Goal: Complete application form: Complete application form

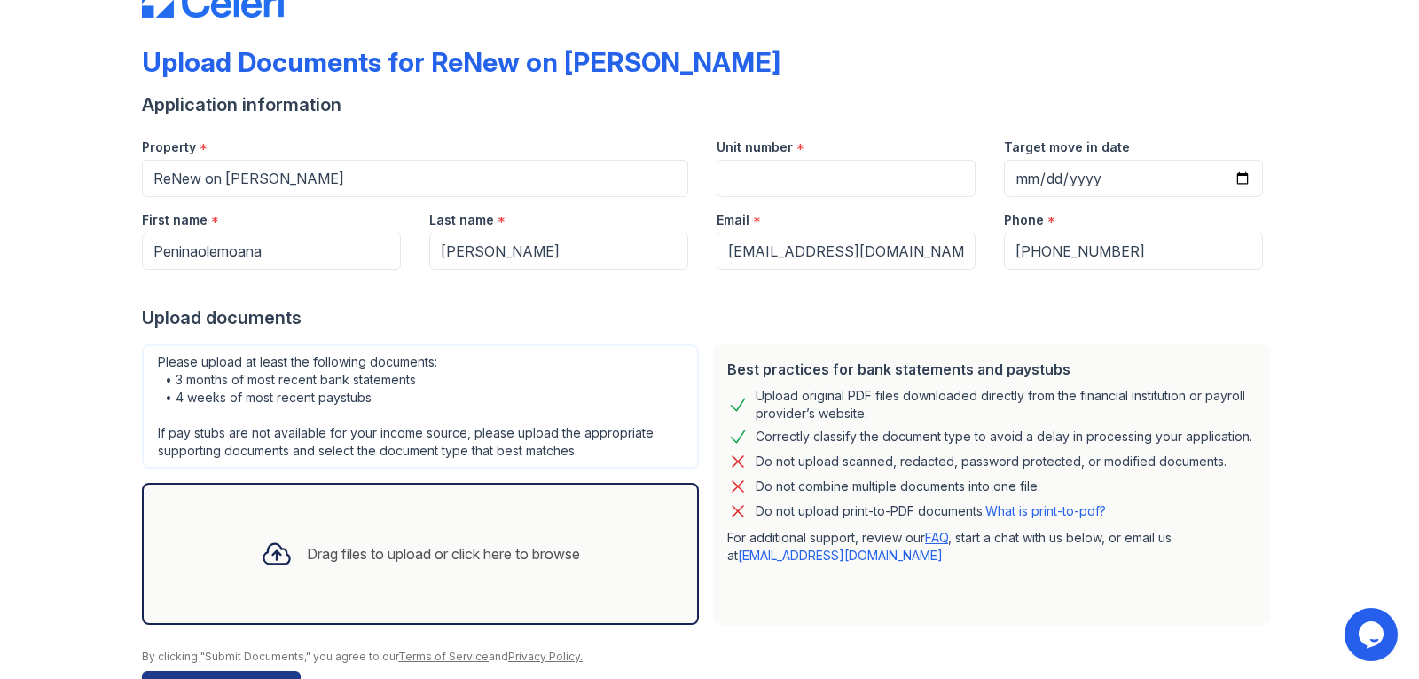
scroll to position [113, 0]
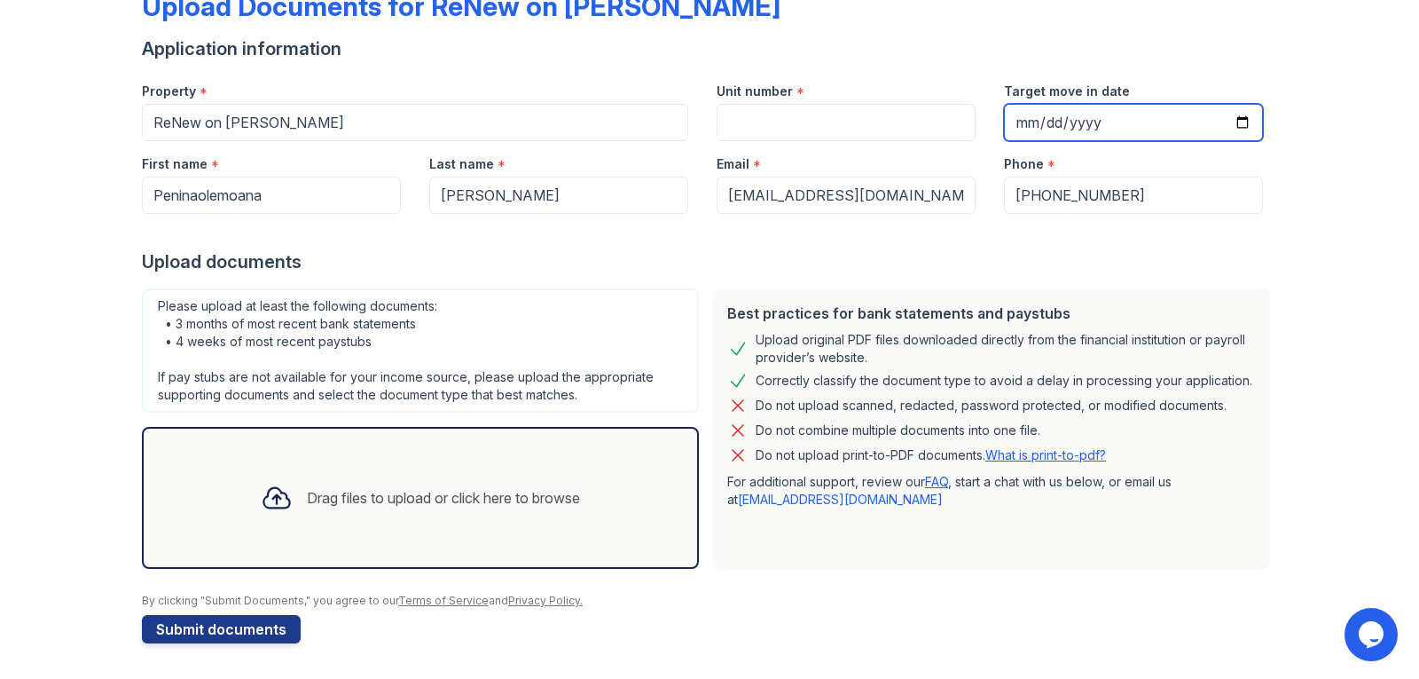
click at [1034, 133] on input "Target move in date" at bounding box center [1133, 122] width 259 height 37
type input "[DATE]"
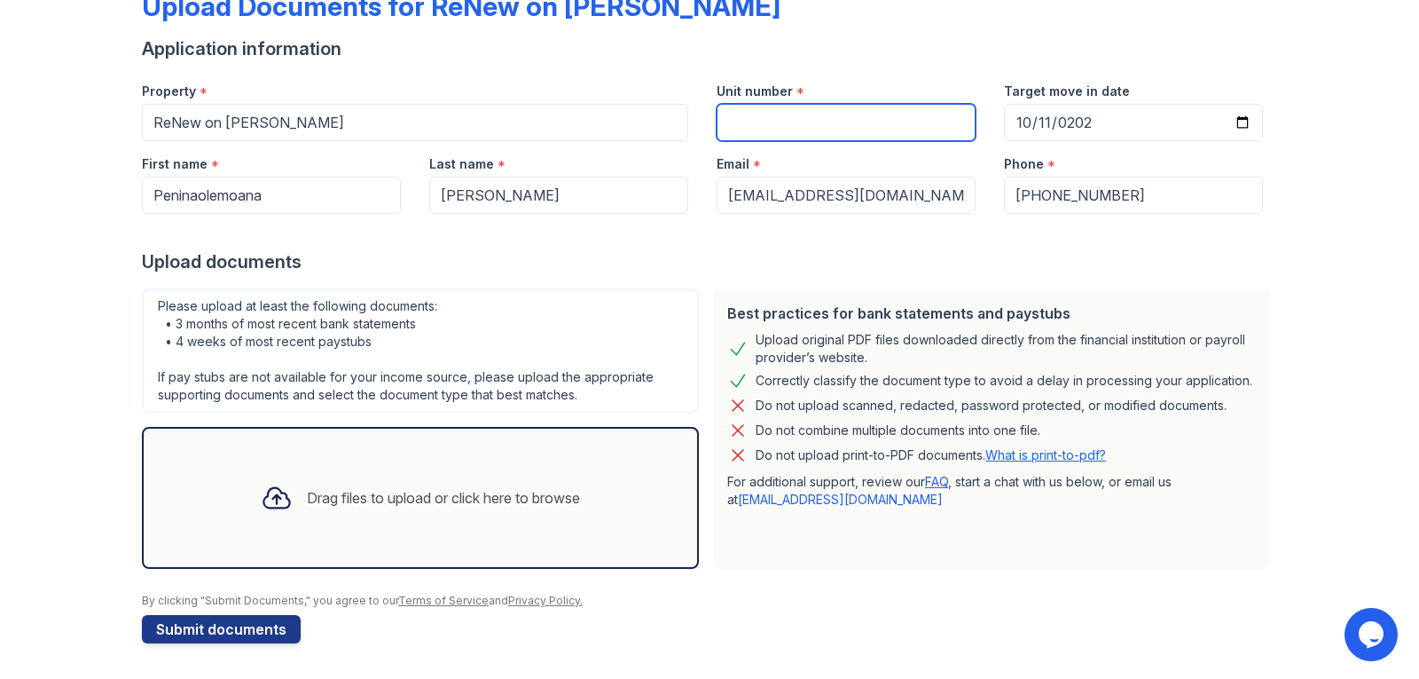
click at [776, 117] on input "Unit number" at bounding box center [846, 122] width 259 height 37
click at [378, 503] on div "Drag files to upload or click here to browse" at bounding box center [443, 497] width 273 height 21
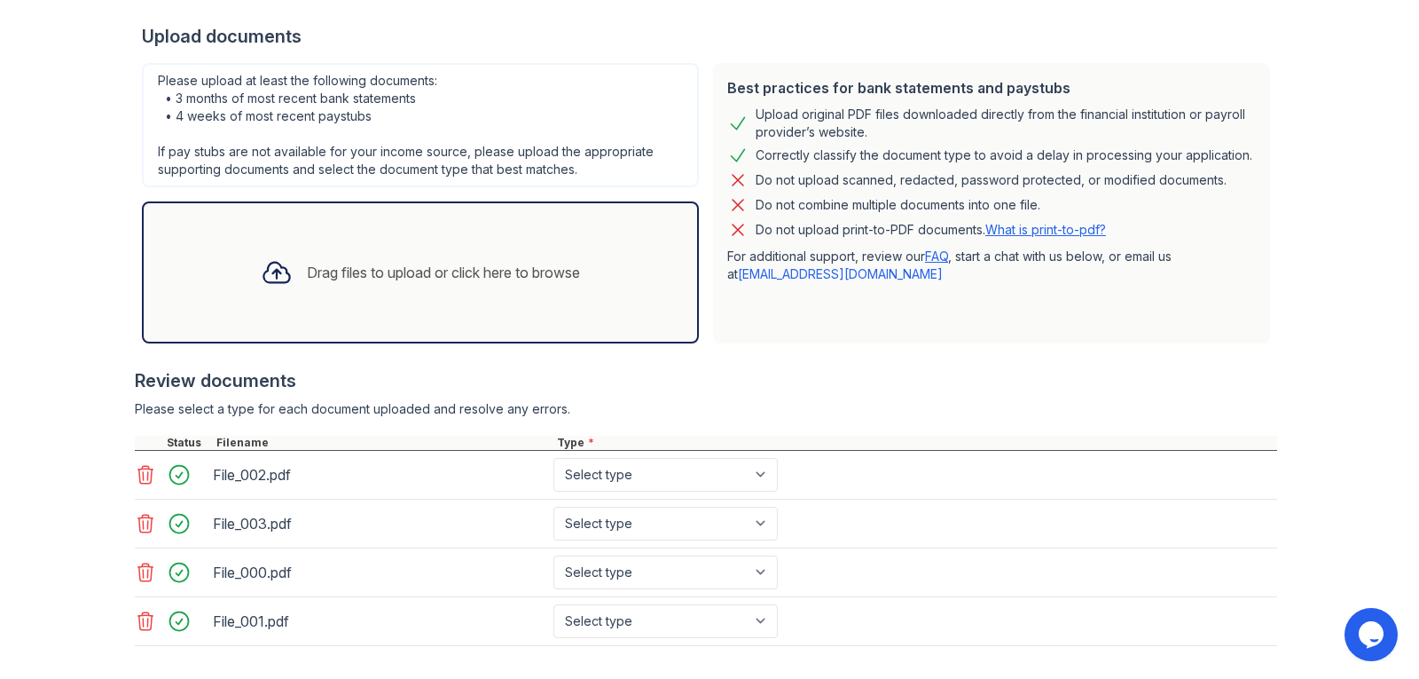
scroll to position [379, 0]
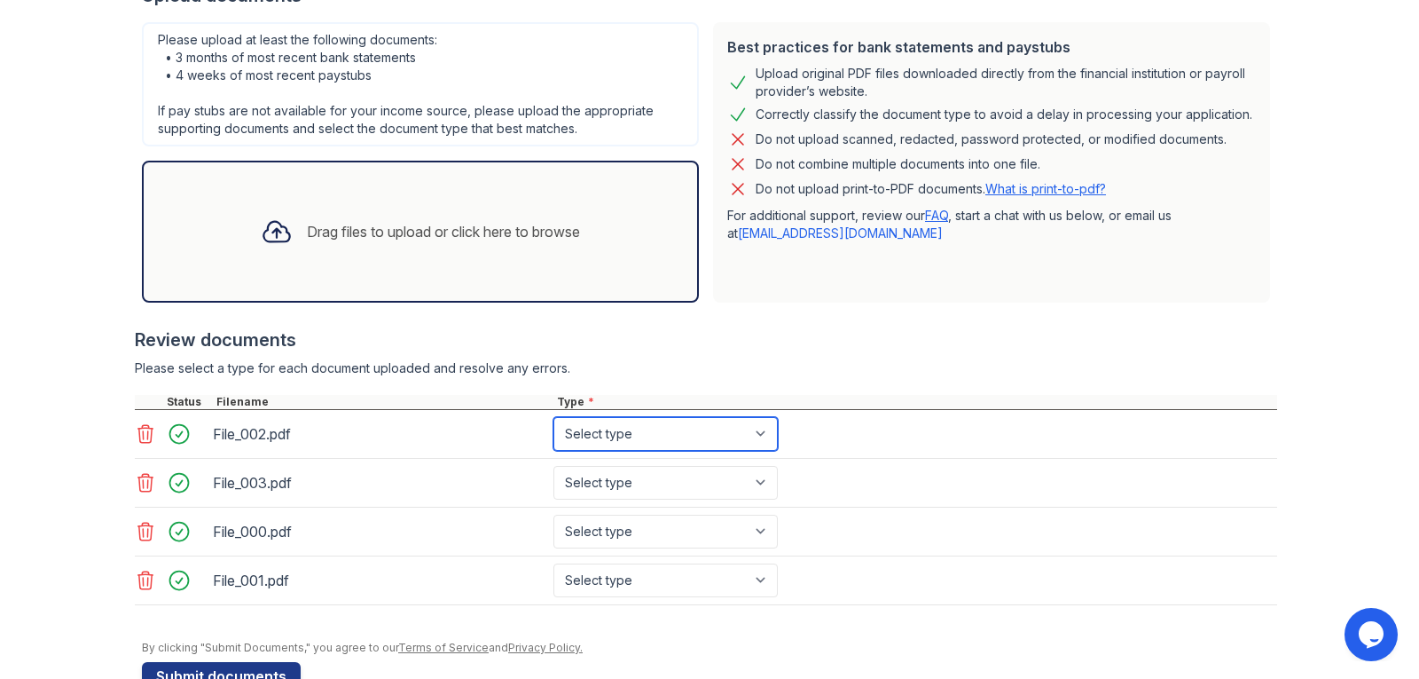
click at [645, 432] on select "Select type Paystub Bank Statement Offer Letter Tax Documents Benefit Award Let…" at bounding box center [665, 434] width 224 height 34
select select "paystub"
click at [553, 417] on select "Select type Paystub Bank Statement Offer Letter Tax Documents Benefit Award Let…" at bounding box center [665, 434] width 224 height 34
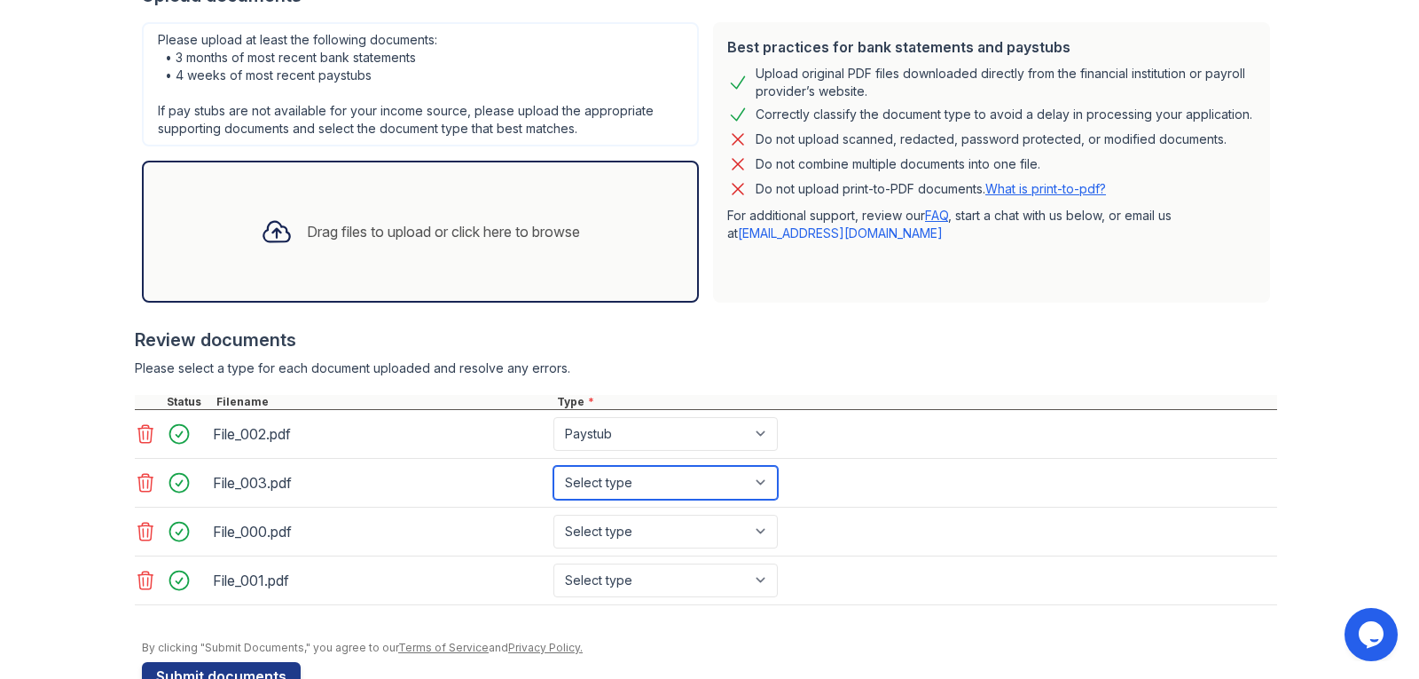
click at [627, 474] on select "Select type Paystub Bank Statement Offer Letter Tax Documents Benefit Award Let…" at bounding box center [665, 483] width 224 height 34
select select "paystub"
click at [553, 466] on select "Select type Paystub Bank Statement Offer Letter Tax Documents Benefit Award Let…" at bounding box center [665, 483] width 224 height 34
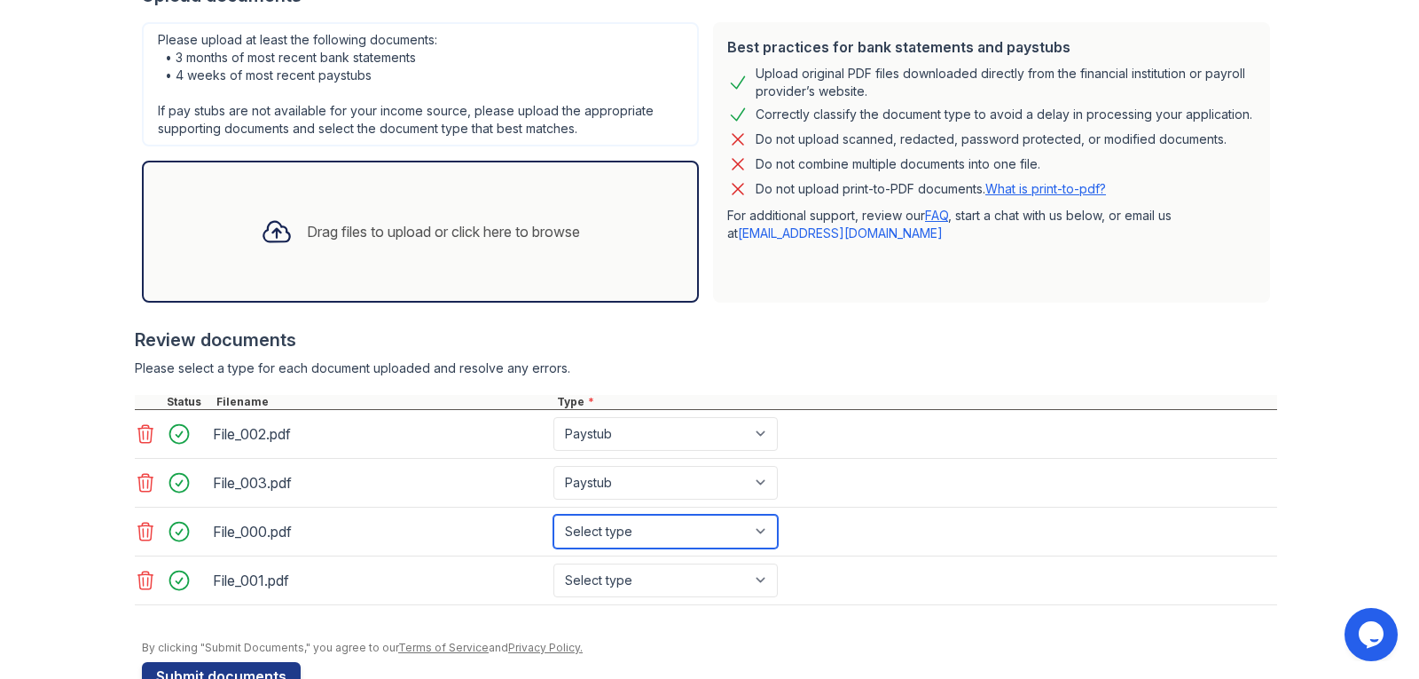
click at [629, 528] on select "Select type Paystub Bank Statement Offer Letter Tax Documents Benefit Award Let…" at bounding box center [665, 531] width 224 height 34
select select "paystub"
click at [553, 514] on select "Select type Paystub Bank Statement Offer Letter Tax Documents Benefit Award Let…" at bounding box center [665, 531] width 224 height 34
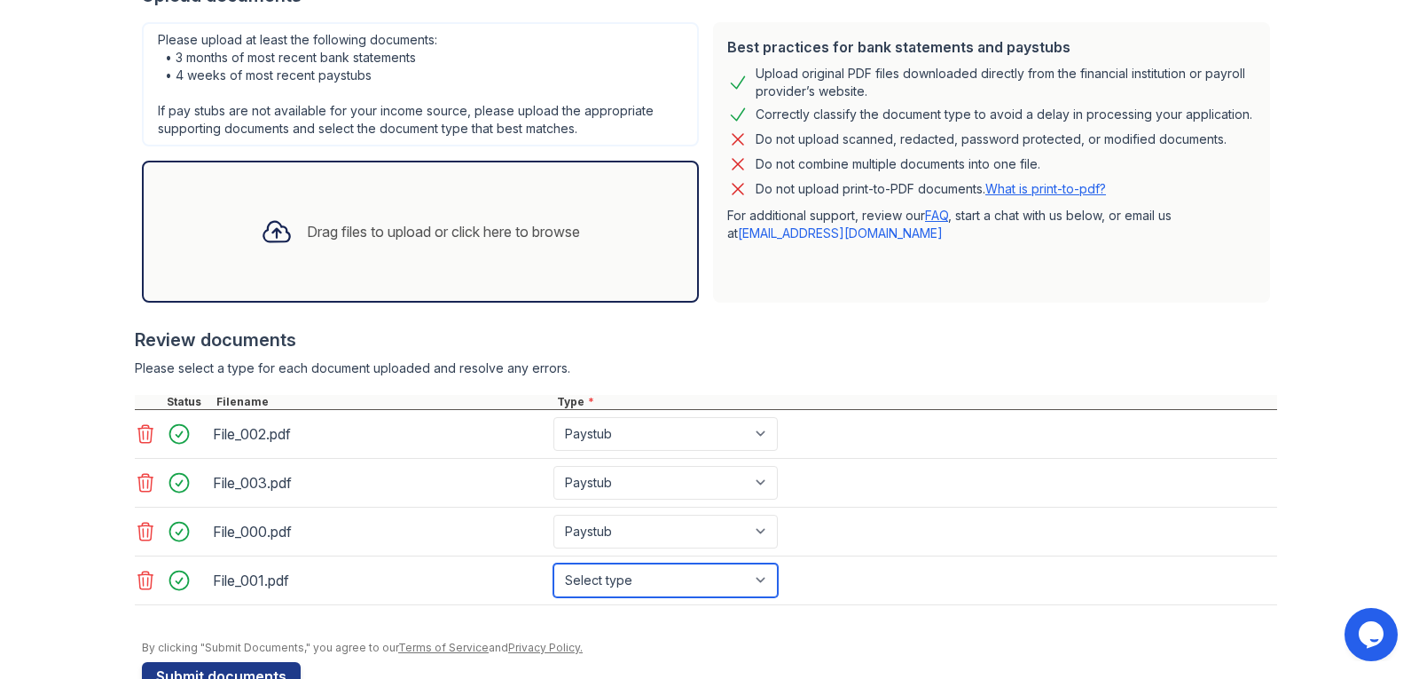
click at [623, 578] on select "Select type Paystub Bank Statement Offer Letter Tax Documents Benefit Award Let…" at bounding box center [665, 580] width 224 height 34
select select "paystub"
click at [553, 563] on select "Select type Paystub Bank Statement Offer Letter Tax Documents Benefit Award Let…" at bounding box center [665, 580] width 224 height 34
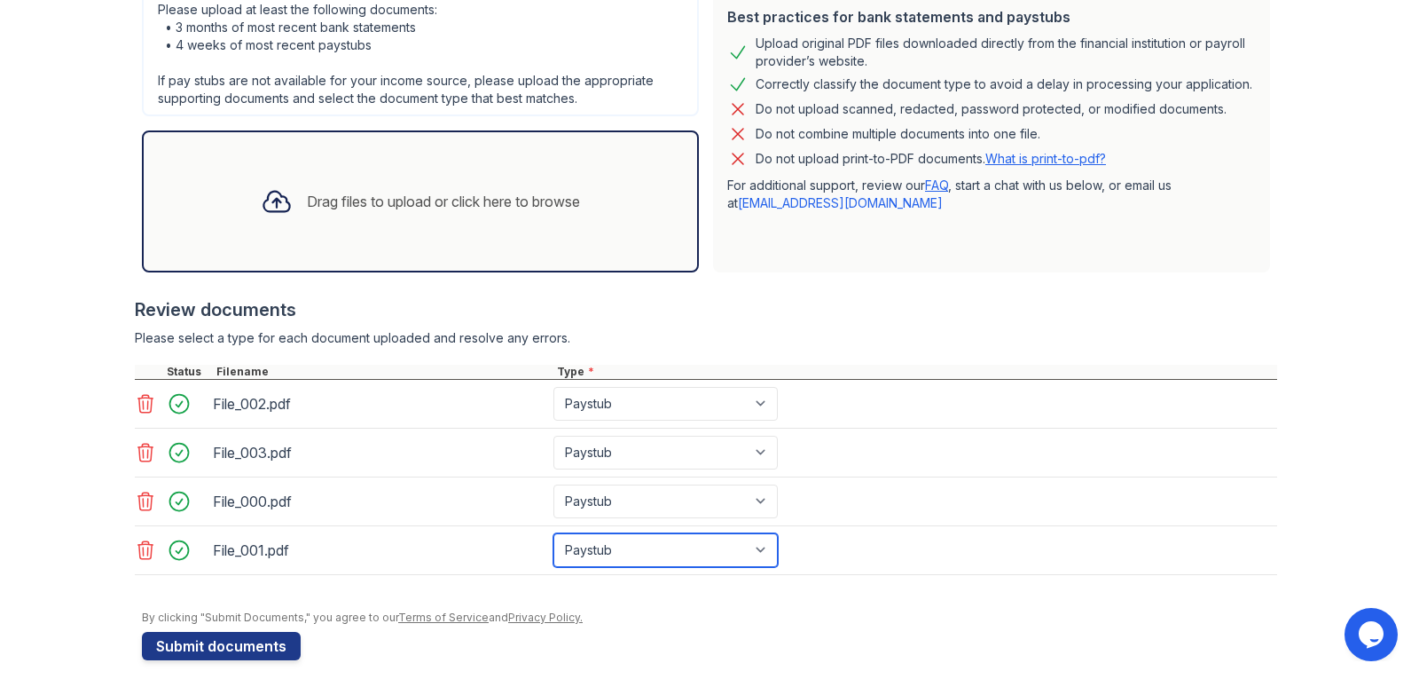
scroll to position [426, 0]
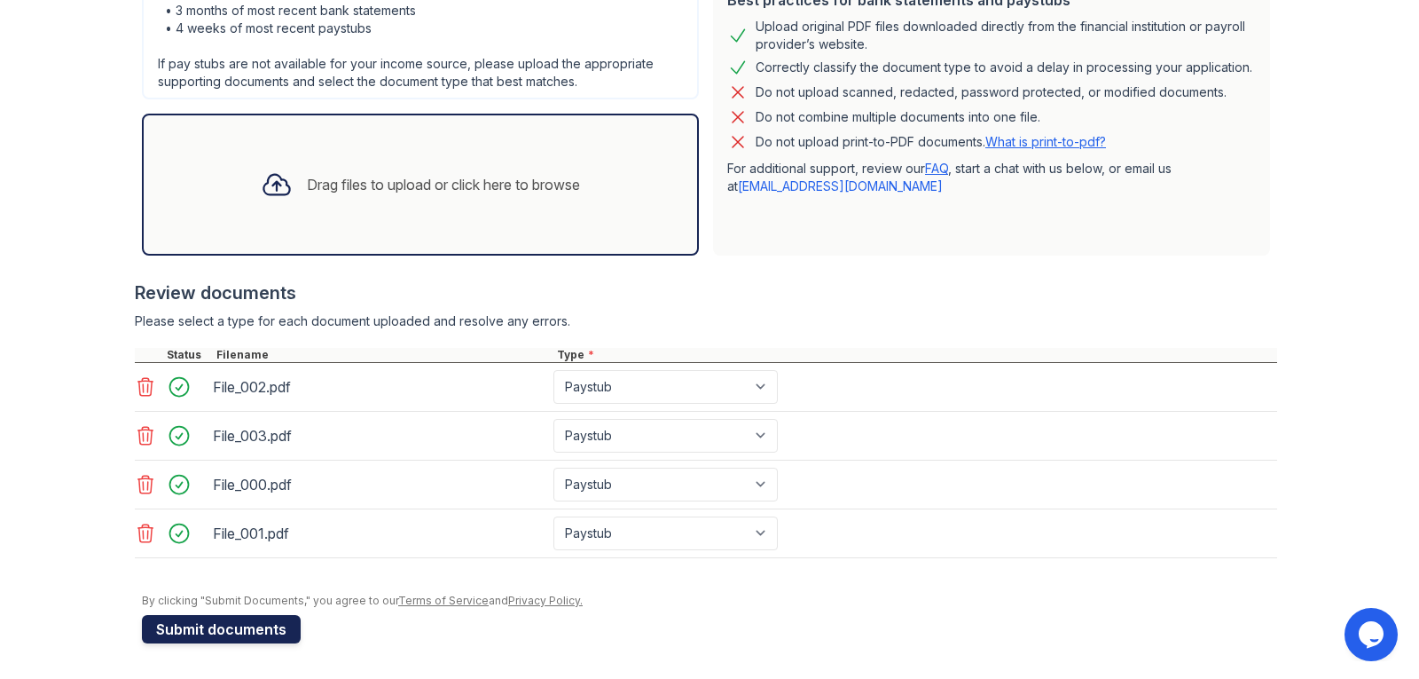
click at [216, 625] on button "Submit documents" at bounding box center [221, 629] width 159 height 28
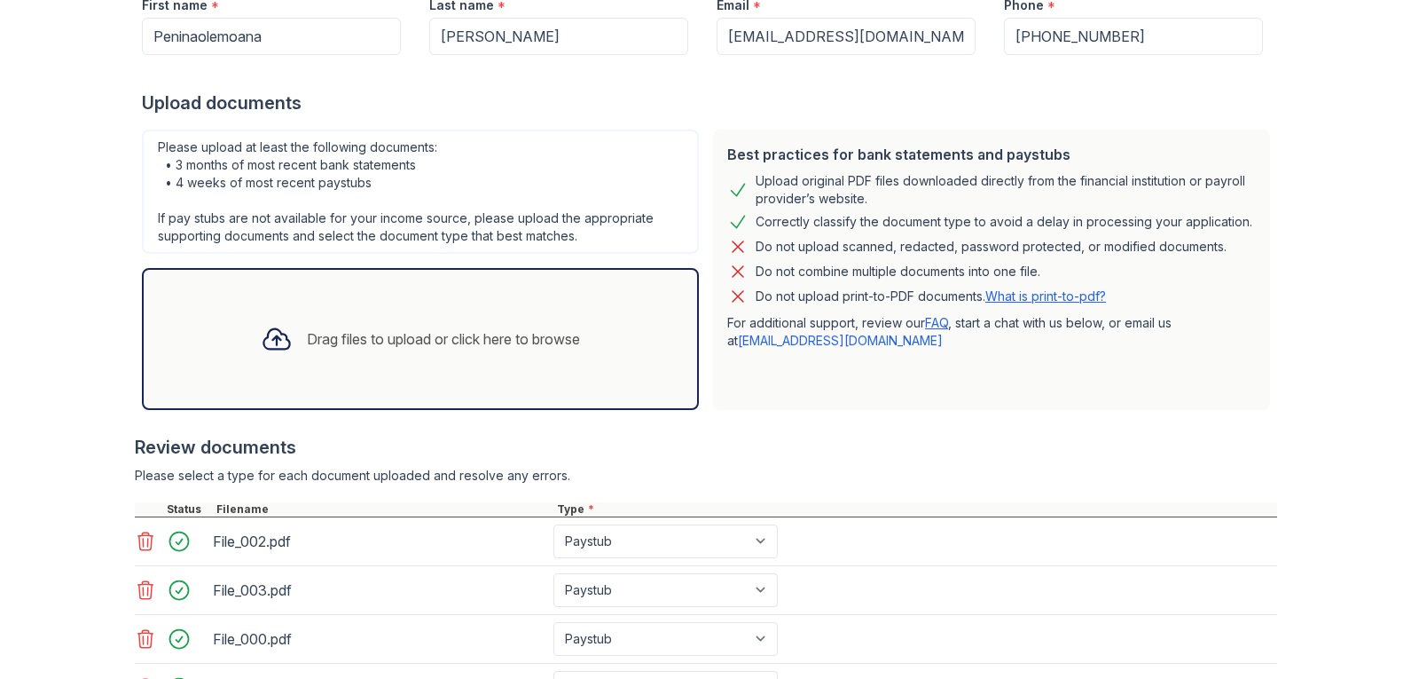
scroll to position [177, 0]
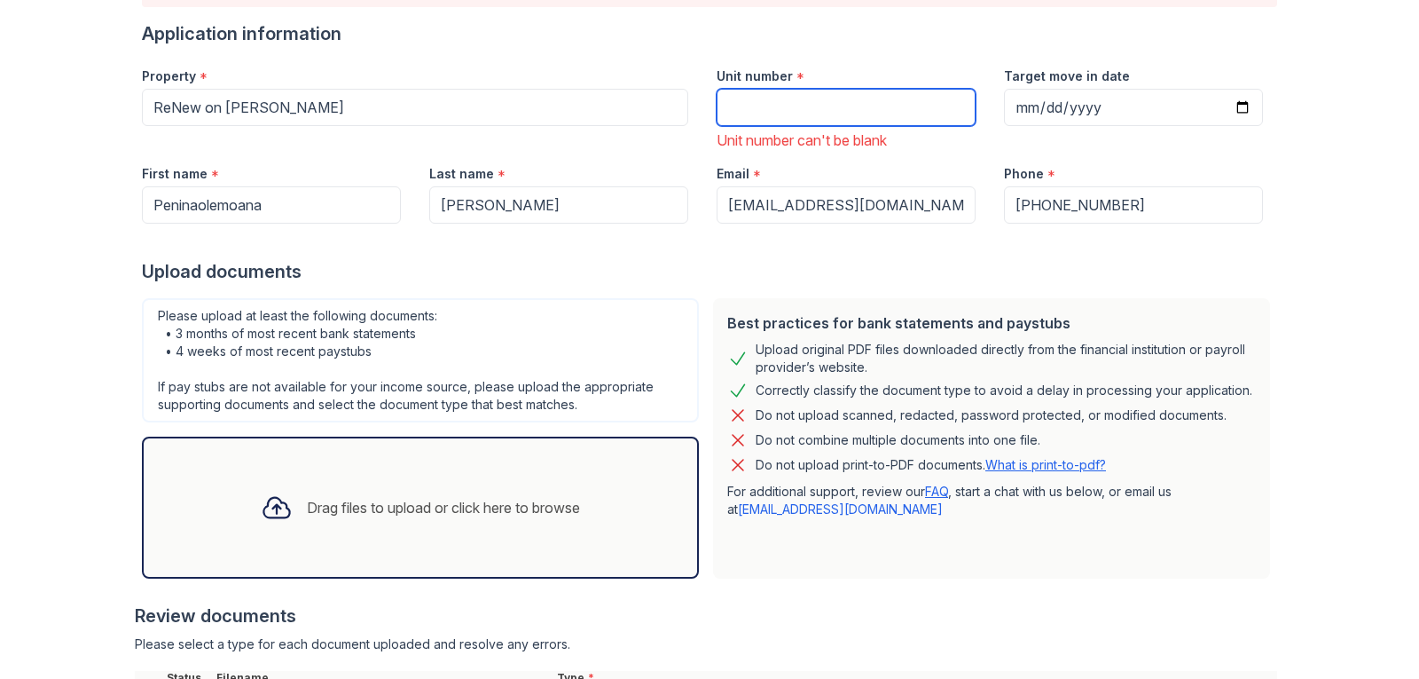
click at [884, 115] on input "Unit number" at bounding box center [846, 107] width 259 height 37
type input "104"
click at [644, 277] on div "Upload documents" at bounding box center [709, 271] width 1135 height 25
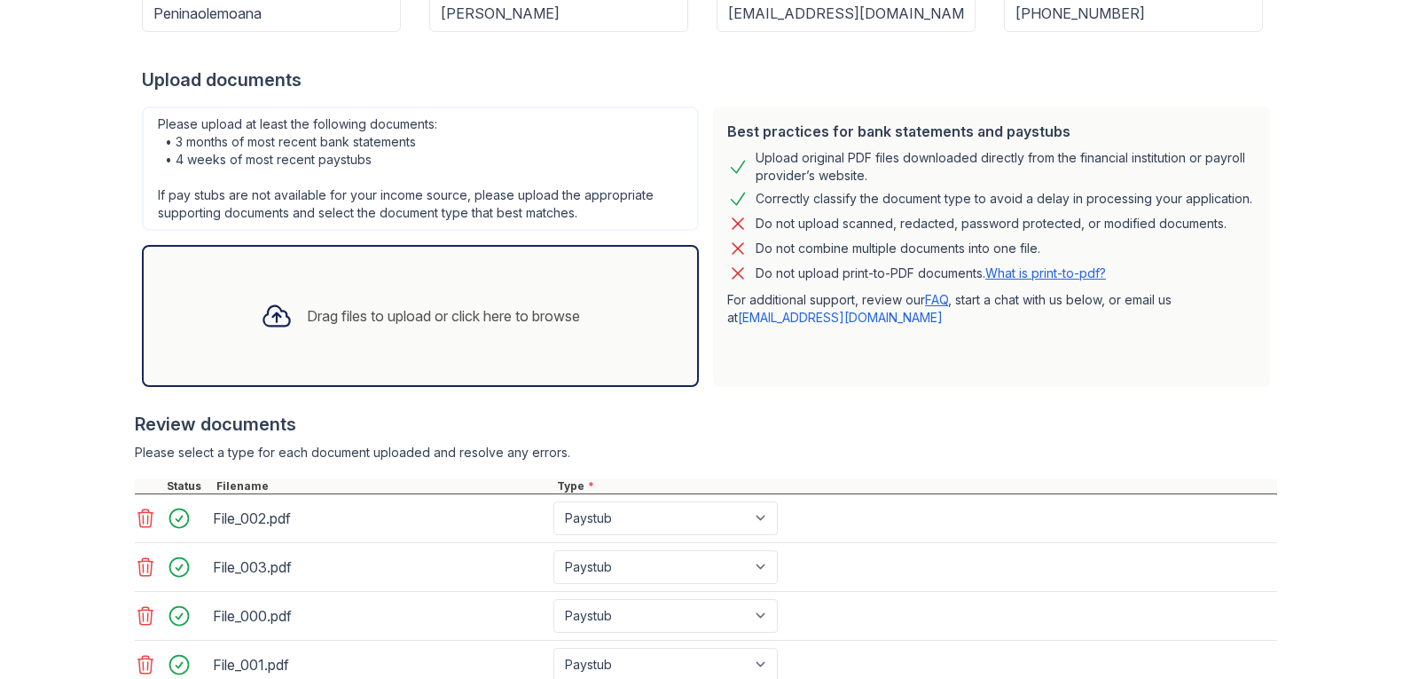
scroll to position [557, 0]
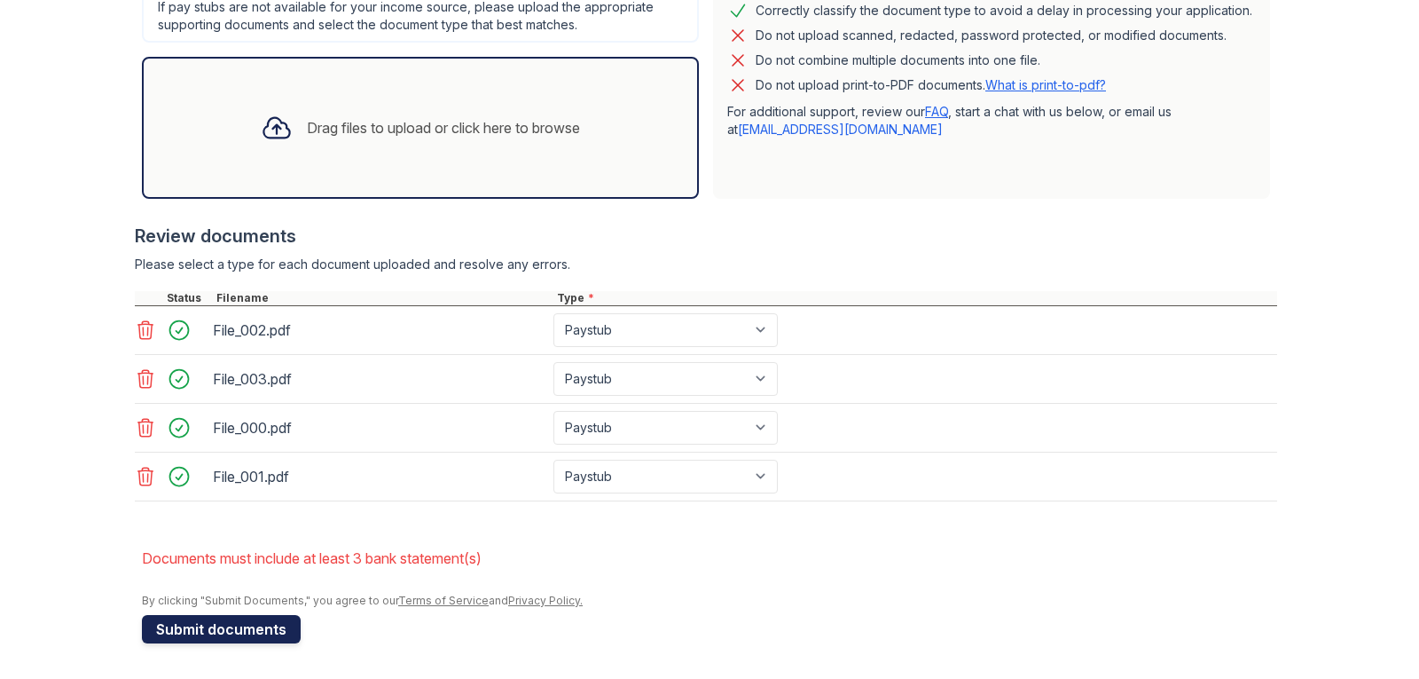
click at [244, 631] on button "Submit documents" at bounding box center [221, 629] width 159 height 28
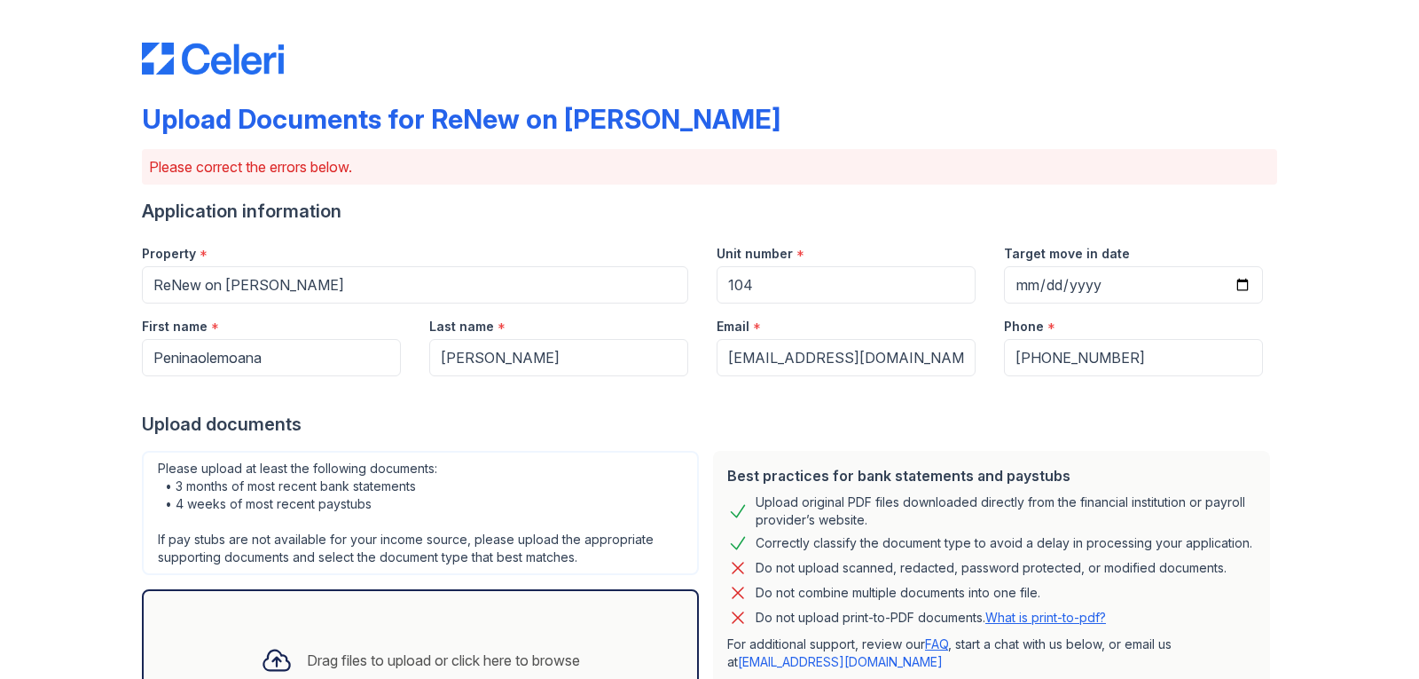
scroll to position [355, 0]
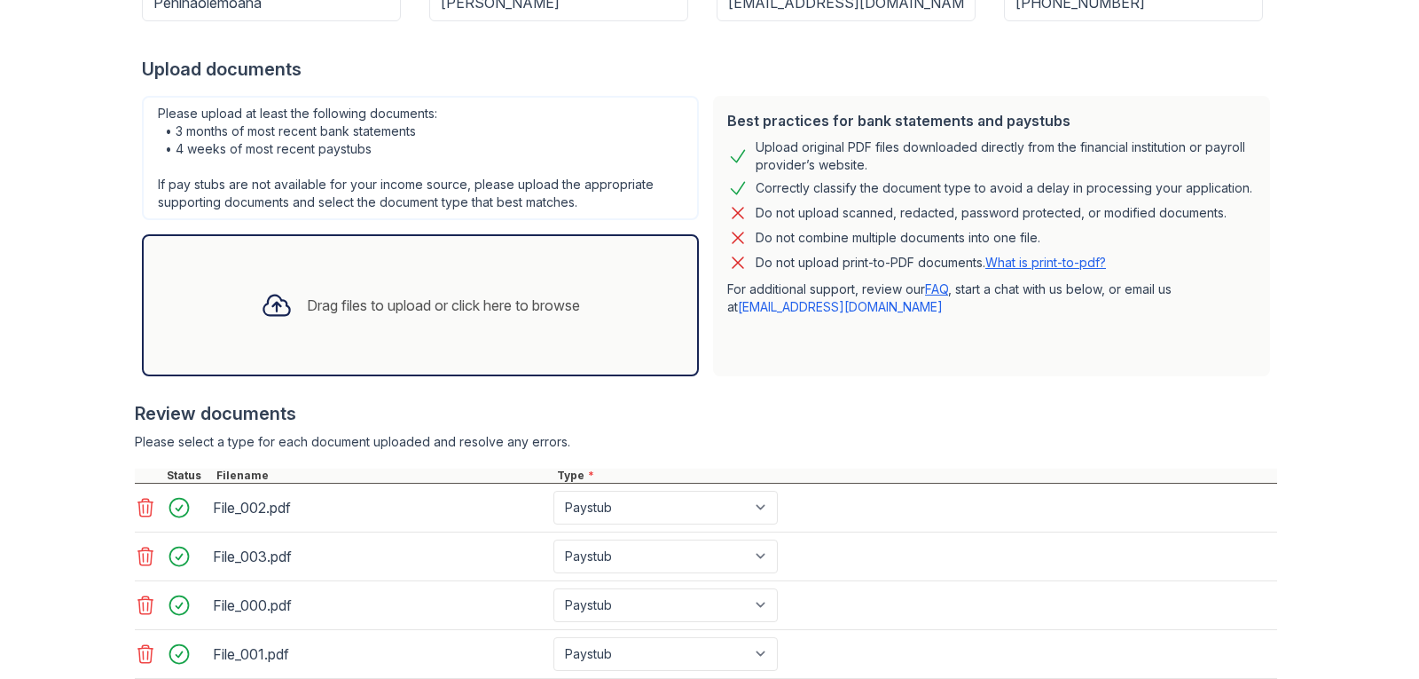
click at [349, 320] on div "Drag files to upload or click here to browse" at bounding box center [421, 305] width 348 height 60
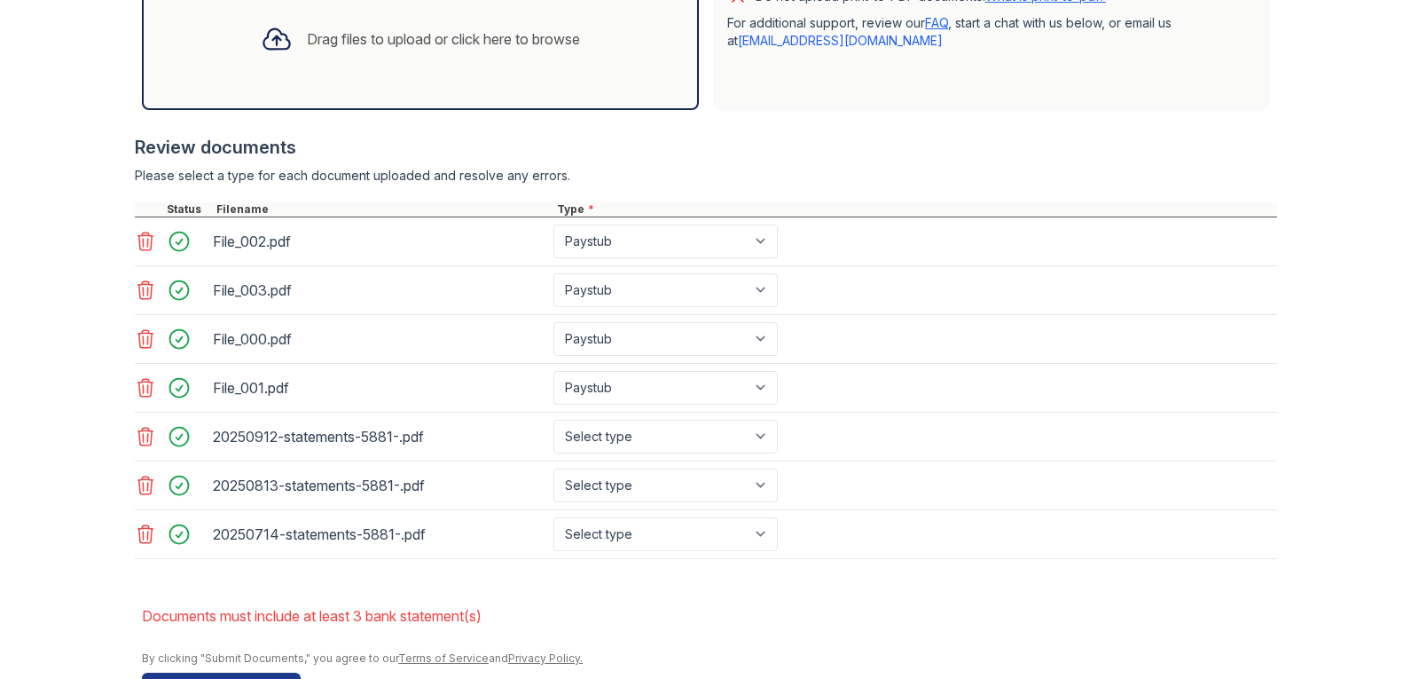
scroll to position [679, 0]
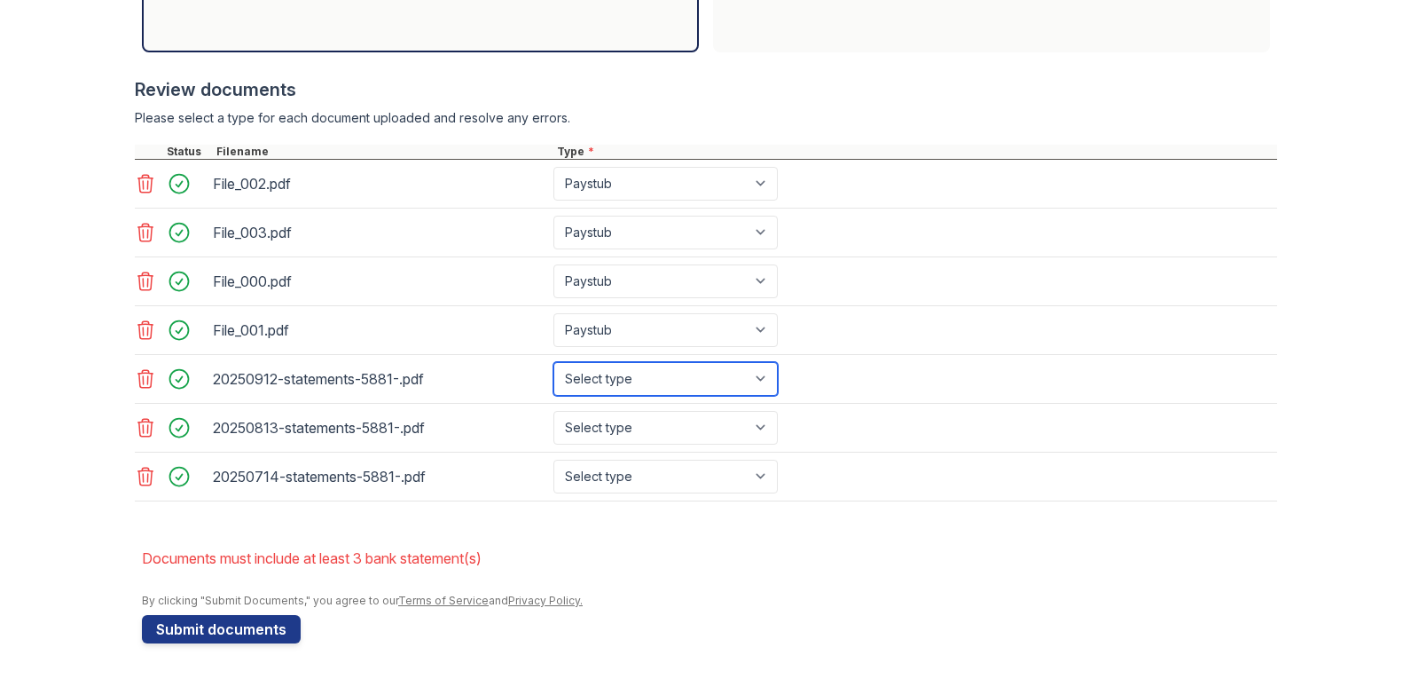
click at [586, 377] on select "Select type Paystub Bank Statement Offer Letter Tax Documents Benefit Award Let…" at bounding box center [665, 379] width 224 height 34
select select "bank_statement"
click at [553, 362] on select "Select type Paystub Bank Statement Offer Letter Tax Documents Benefit Award Let…" at bounding box center [665, 379] width 224 height 34
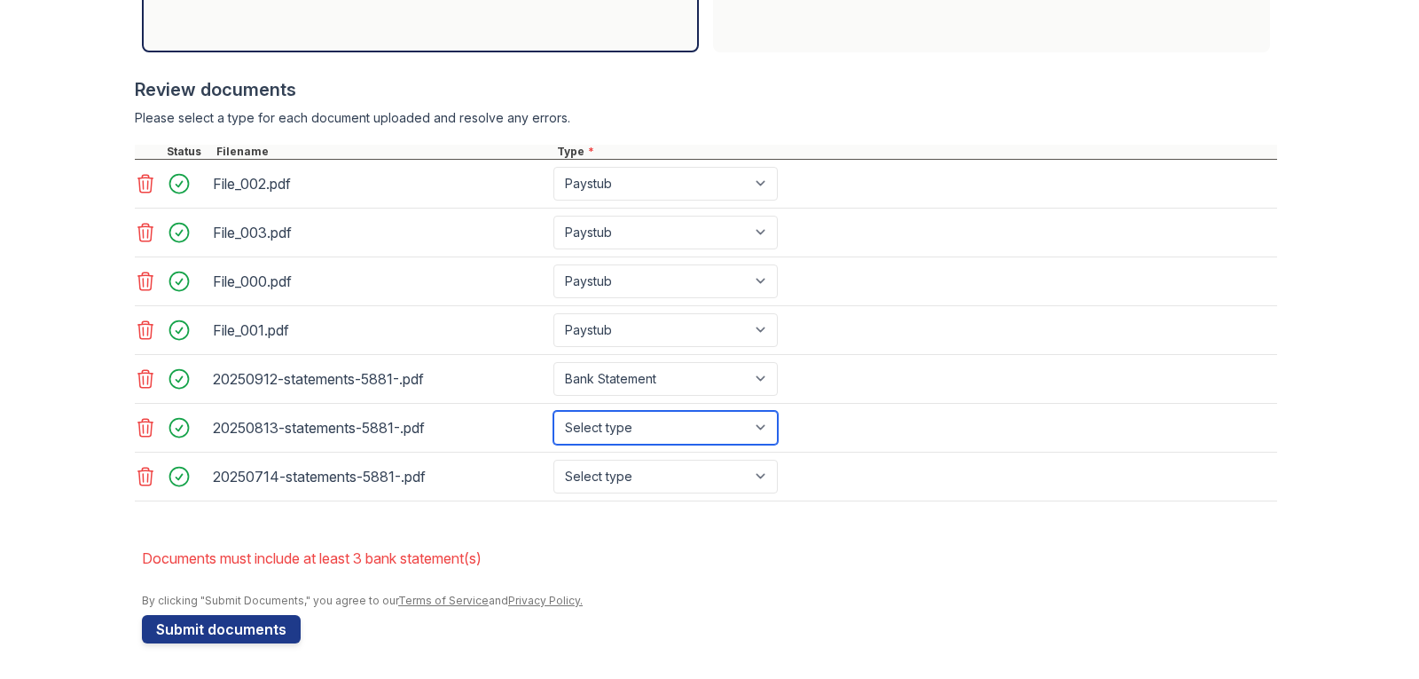
click at [597, 428] on select "Select type Paystub Bank Statement Offer Letter Tax Documents Benefit Award Let…" at bounding box center [665, 428] width 224 height 34
select select "bank_statement"
click at [553, 411] on select "Select type Paystub Bank Statement Offer Letter Tax Documents Benefit Award Let…" at bounding box center [665, 428] width 224 height 34
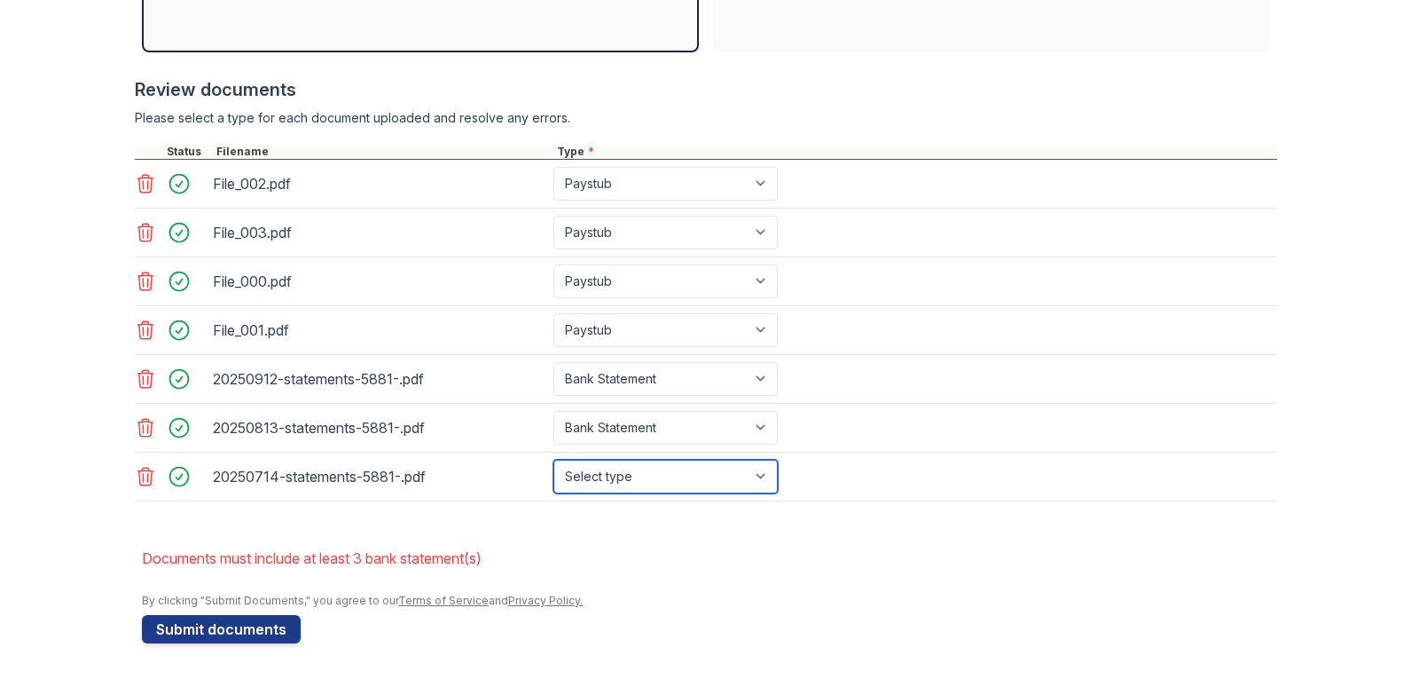
click at [612, 469] on select "Select type Paystub Bank Statement Offer Letter Tax Documents Benefit Award Let…" at bounding box center [665, 476] width 224 height 34
select select "bank_statement"
click at [553, 459] on select "Select type Paystub Bank Statement Offer Letter Tax Documents Benefit Award Let…" at bounding box center [665, 476] width 224 height 34
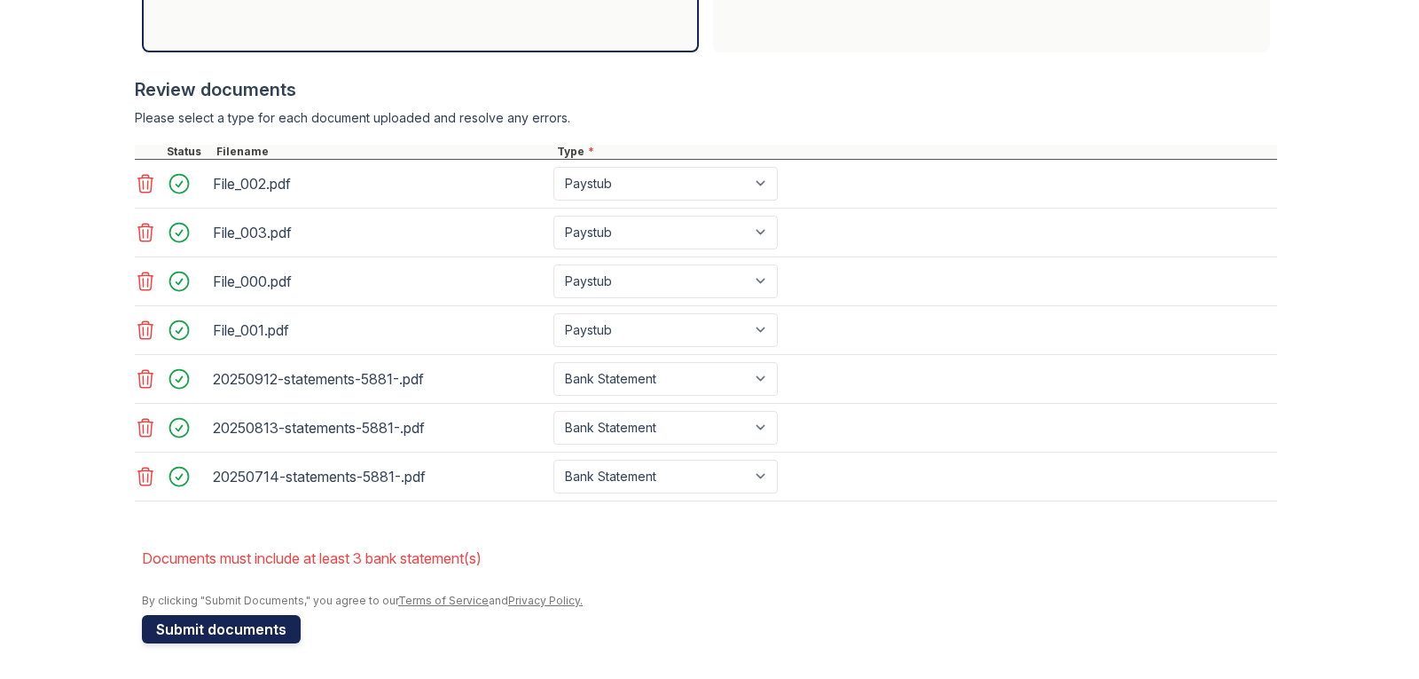
click at [199, 623] on button "Submit documents" at bounding box center [221, 629] width 159 height 28
